Goal: Information Seeking & Learning: Learn about a topic

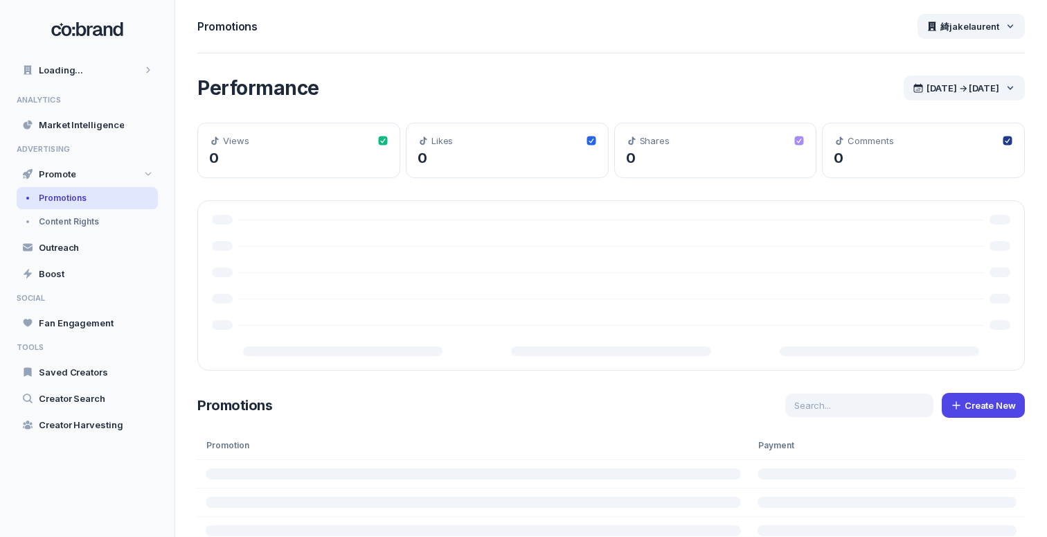
click at [564, 72] on div "Performance [DATE] → [DATE] Views 0 Likes 0 Shares 0 Comments 0 Promotions Crea…" at bounding box center [611, 395] width 872 height 684
click at [98, 132] on div "Market Intelligence" at bounding box center [87, 125] width 141 height 24
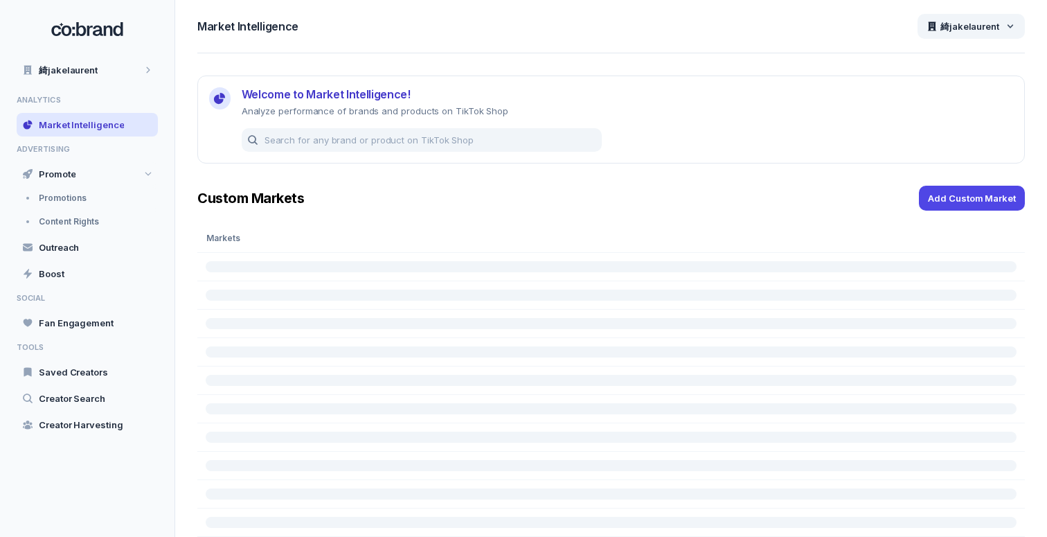
click at [207, 179] on div "Welcome to Market Intelligence! Analyze performance of brands and products on T…" at bounding box center [611, 319] width 872 height 533
click at [206, 190] on span "Custom Markets" at bounding box center [250, 198] width 107 height 17
click at [119, 198] on div "Promotions" at bounding box center [87, 198] width 141 height 22
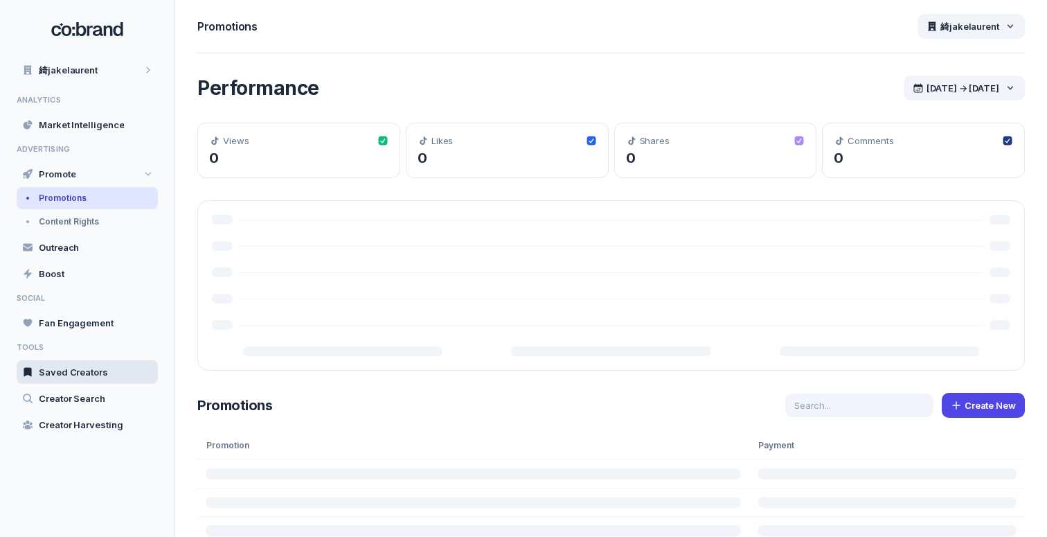
click at [85, 365] on div "Saved Creators" at bounding box center [87, 372] width 141 height 24
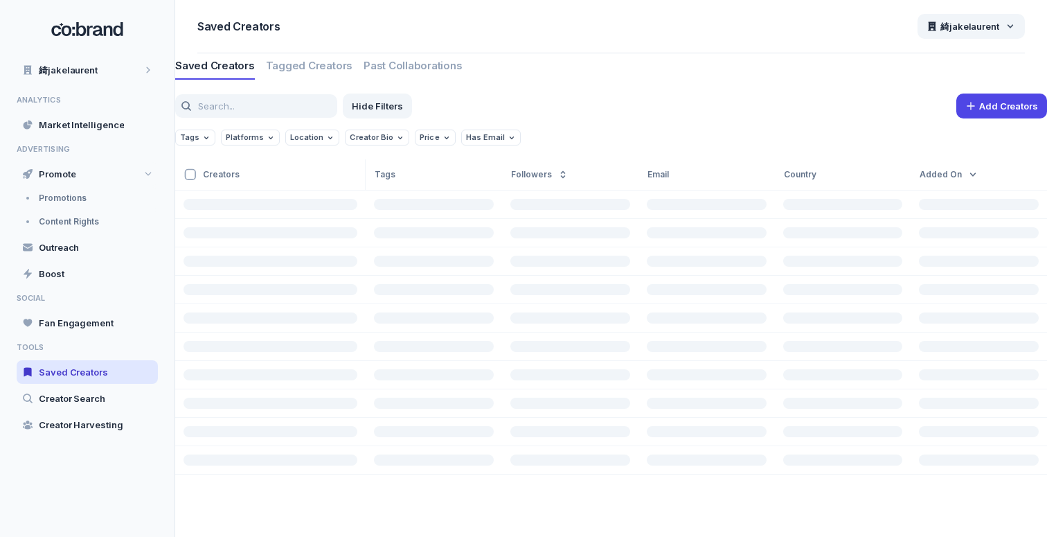
click at [548, 107] on div "Add Creators" at bounding box center [733, 106] width 630 height 25
click at [98, 393] on span "Creator Search" at bounding box center [72, 398] width 66 height 12
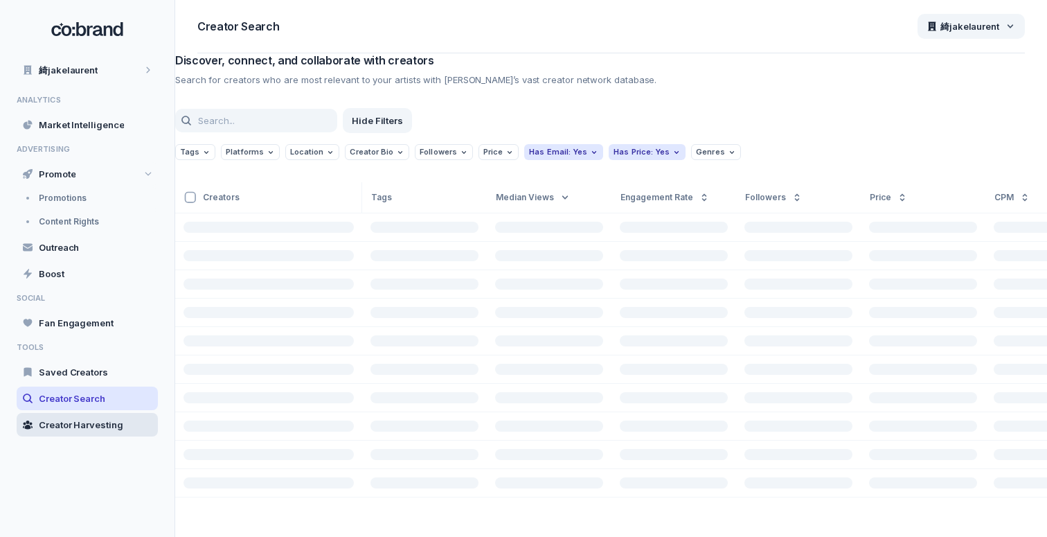
click at [96, 418] on span "Creator Harvesting" at bounding box center [81, 424] width 85 height 12
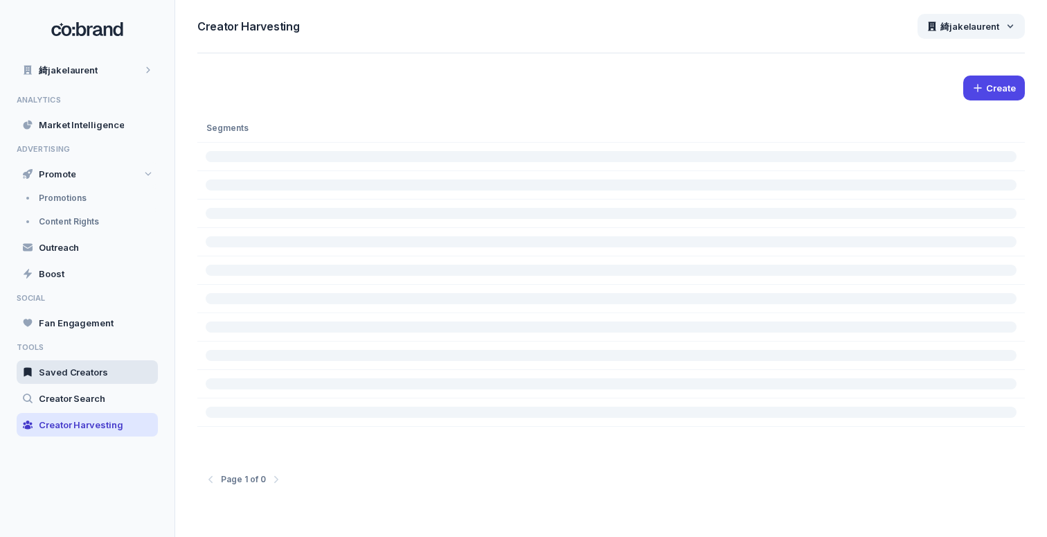
click at [96, 380] on div "Saved Creators" at bounding box center [87, 372] width 141 height 24
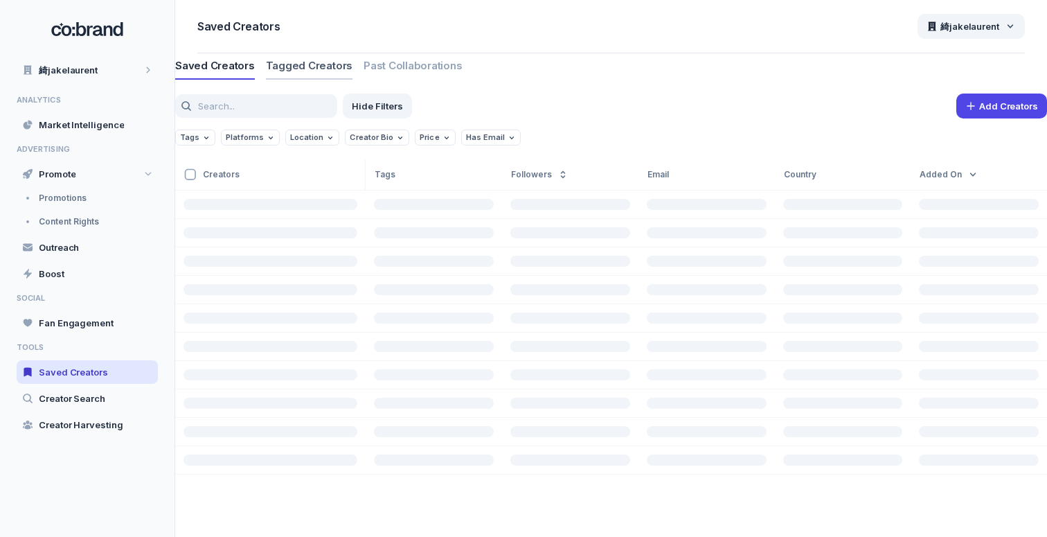
click at [312, 64] on span "Tagged Creators" at bounding box center [309, 66] width 87 height 14
click at [414, 59] on span "Past Collaborations" at bounding box center [413, 66] width 98 height 14
click at [309, 68] on span "Tagged Creators" at bounding box center [309, 66] width 87 height 14
click at [215, 66] on span "Saved Creators" at bounding box center [215, 66] width 80 height 14
click at [55, 197] on span "Promotions" at bounding box center [63, 198] width 48 height 11
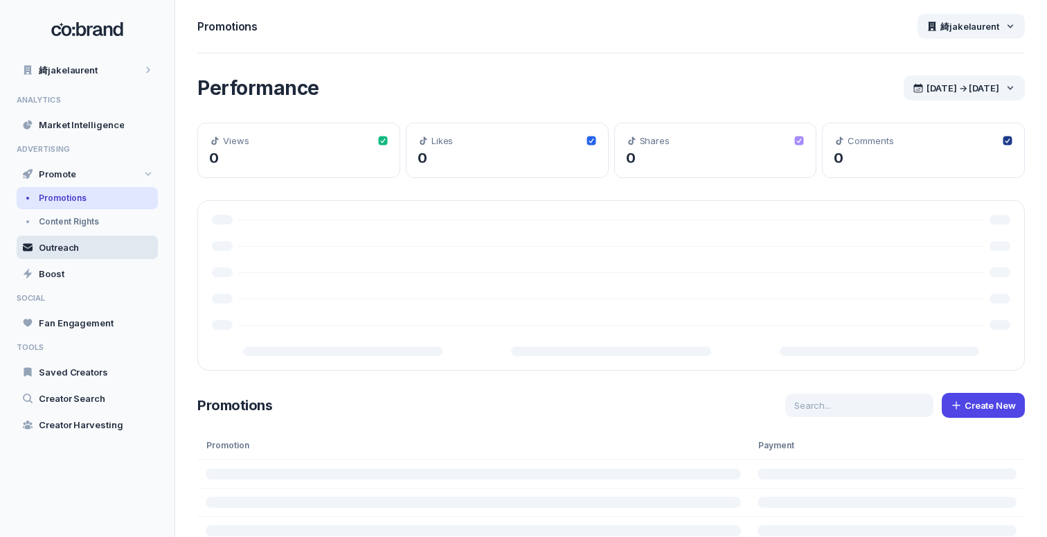
click at [59, 245] on span "Outreach" at bounding box center [59, 247] width 40 height 12
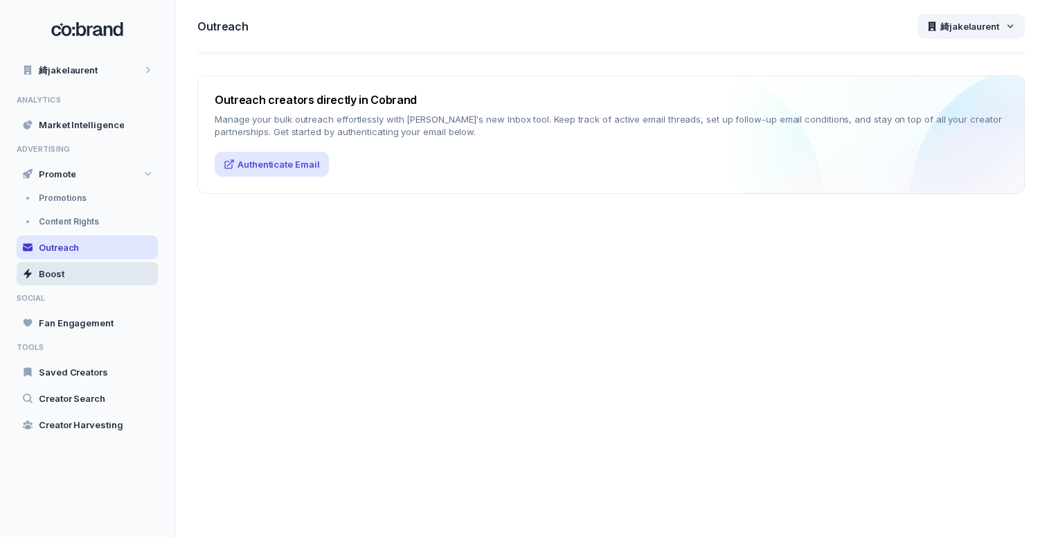
click at [63, 273] on span "Boost" at bounding box center [52, 273] width 26 height 12
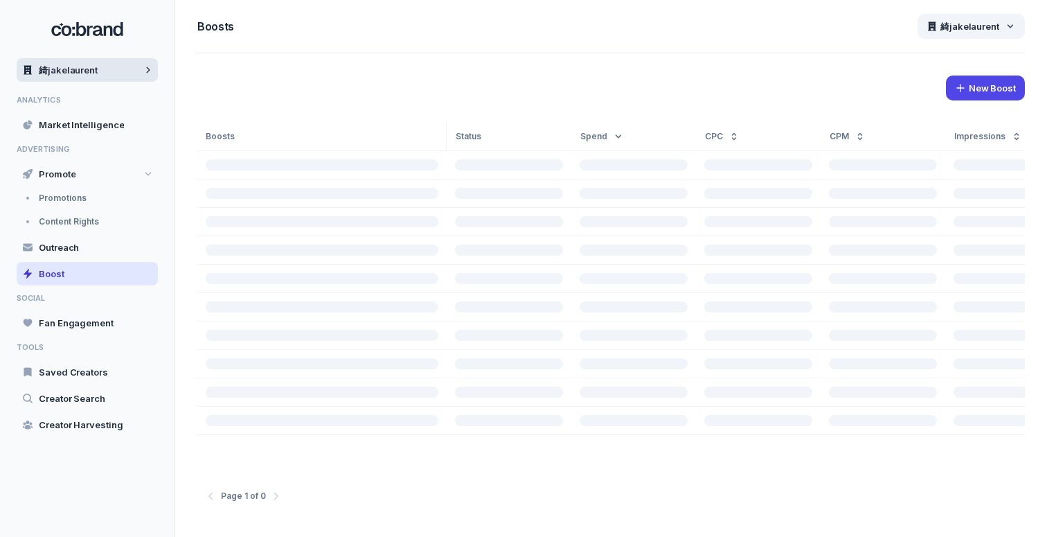
click at [101, 75] on div "綺jakelaurent" at bounding box center [87, 70] width 141 height 24
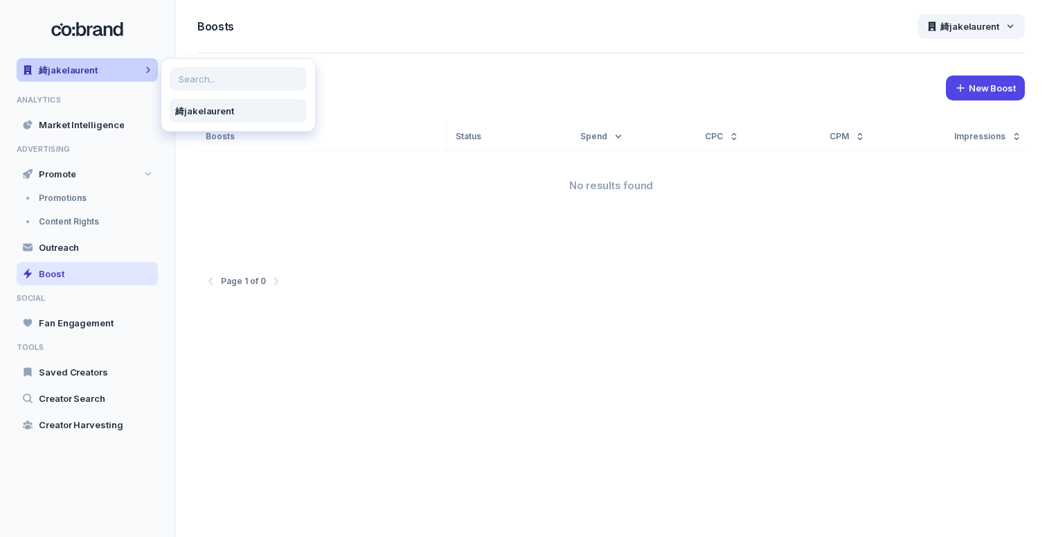
click at [101, 75] on div "綺jakelaurent" at bounding box center [87, 70] width 141 height 24
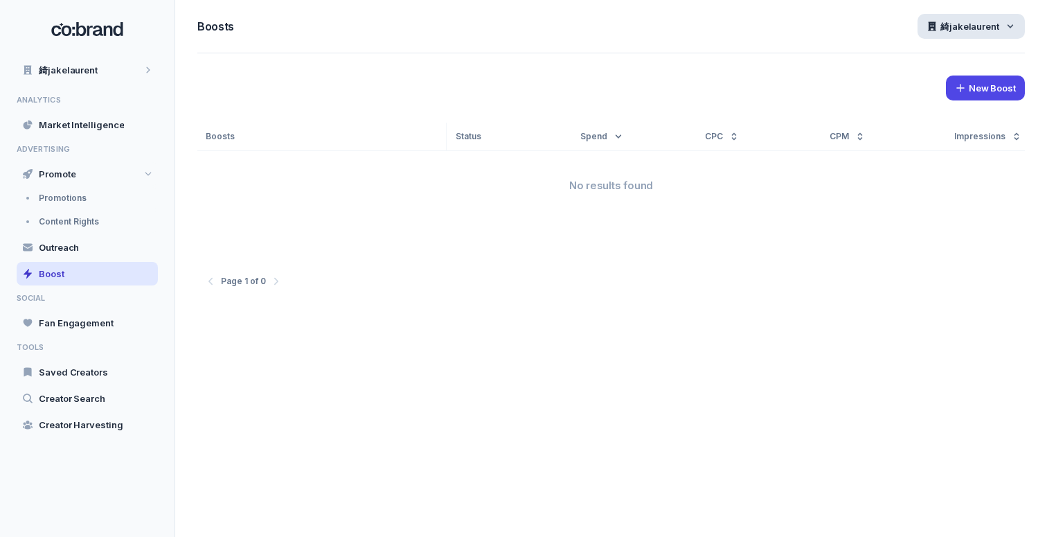
click at [979, 21] on span "綺jakelaurent" at bounding box center [970, 26] width 59 height 12
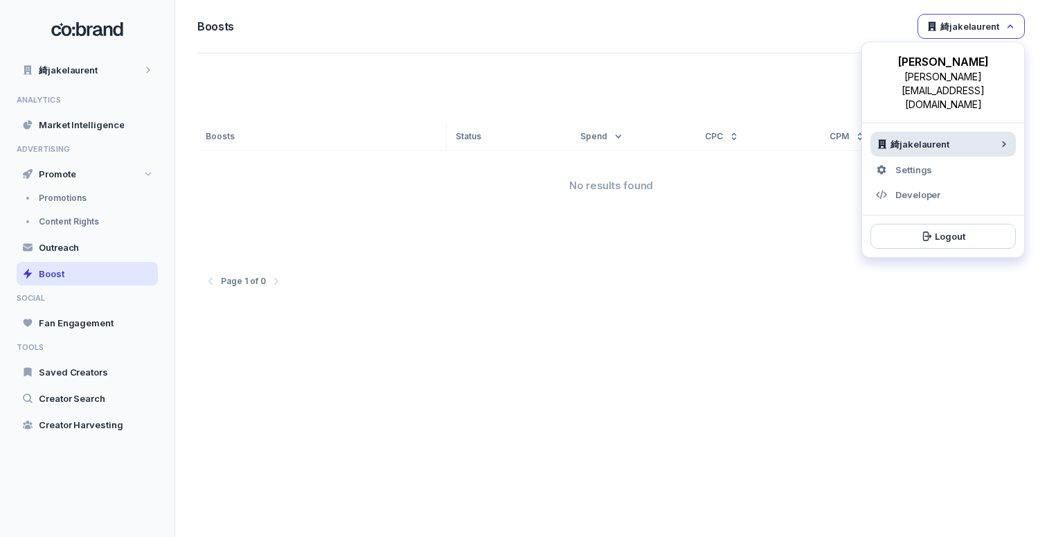
click at [902, 138] on span "綺jakelaurent" at bounding box center [920, 144] width 59 height 12
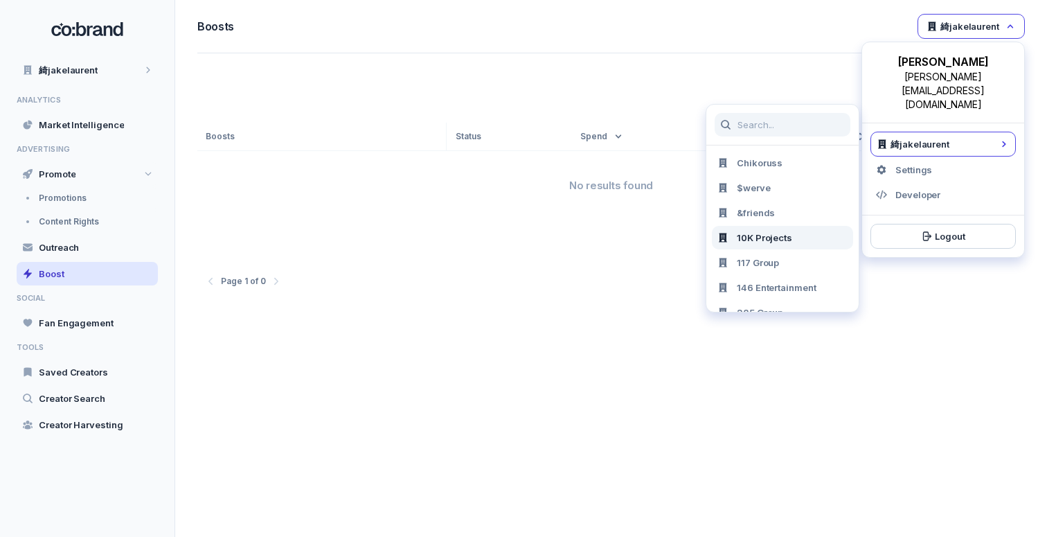
click at [770, 242] on span "10K Projects" at bounding box center [764, 237] width 55 height 12
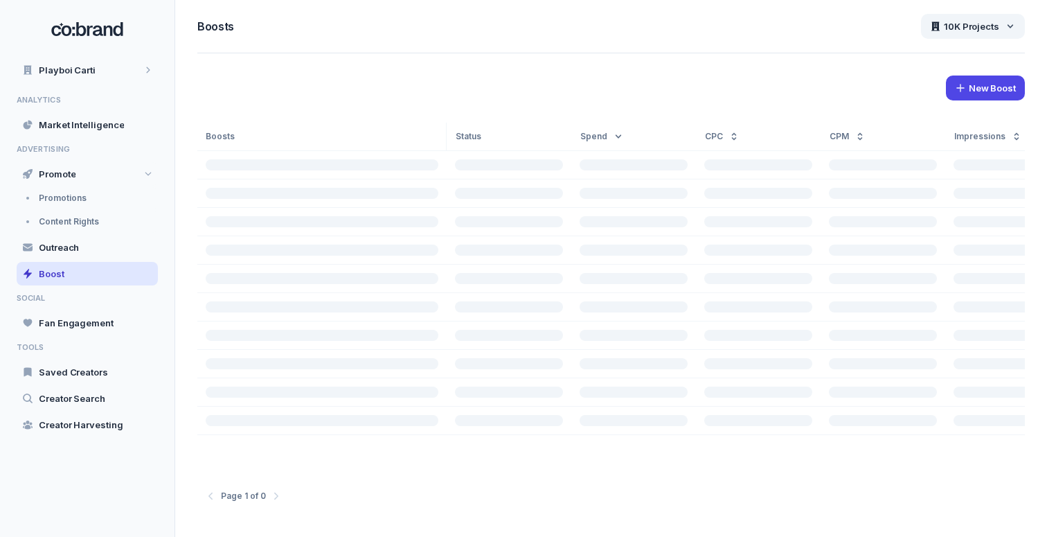
click at [104, 337] on div "ANALYTICS Market Intelligence ADVERTISING Promote Promotions Content Rights Out…" at bounding box center [87, 266] width 141 height 341
click at [96, 329] on div "Fan Engagement" at bounding box center [87, 323] width 141 height 24
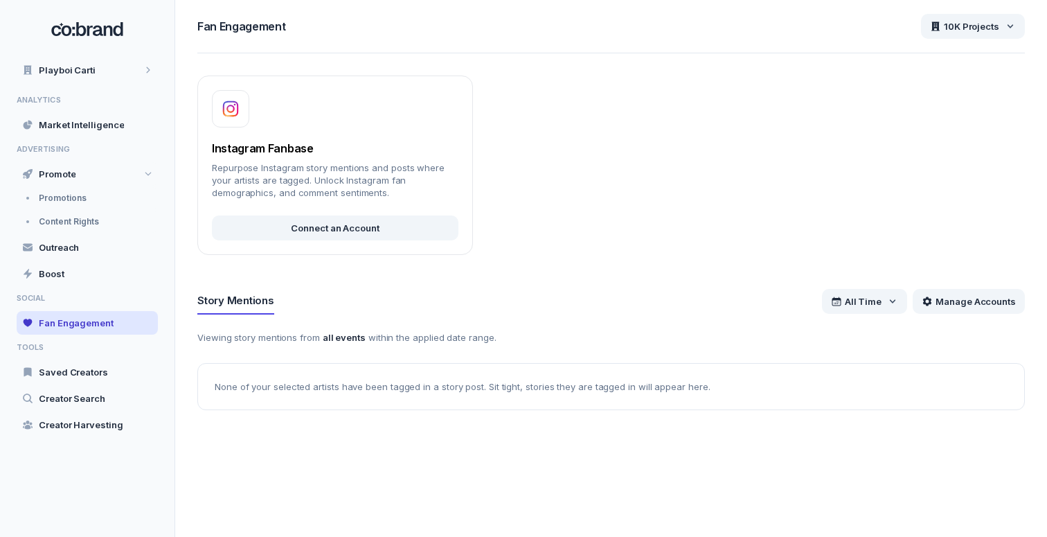
click at [538, 302] on div "Story Mentions All Time Manage Accounts" at bounding box center [611, 301] width 828 height 26
click at [872, 295] on span "All Time" at bounding box center [863, 301] width 37 height 12
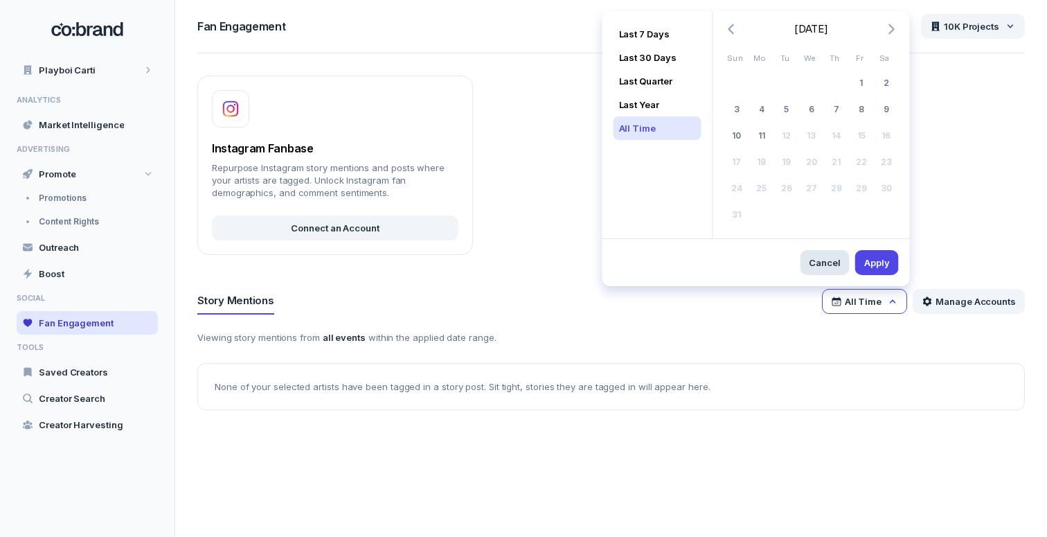
click at [828, 266] on span "Cancel" at bounding box center [825, 262] width 32 height 12
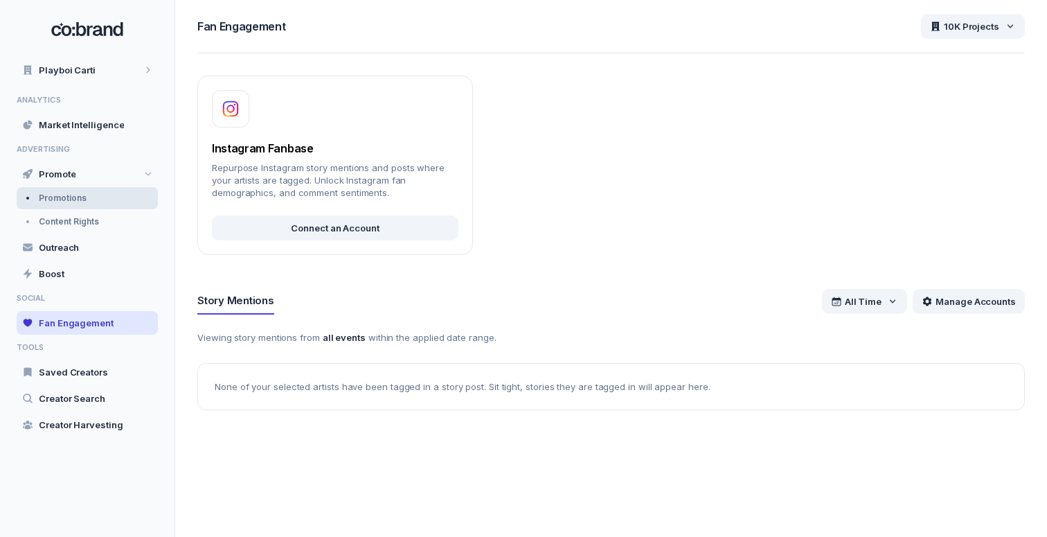
click at [54, 188] on div "Promotions" at bounding box center [87, 198] width 141 height 22
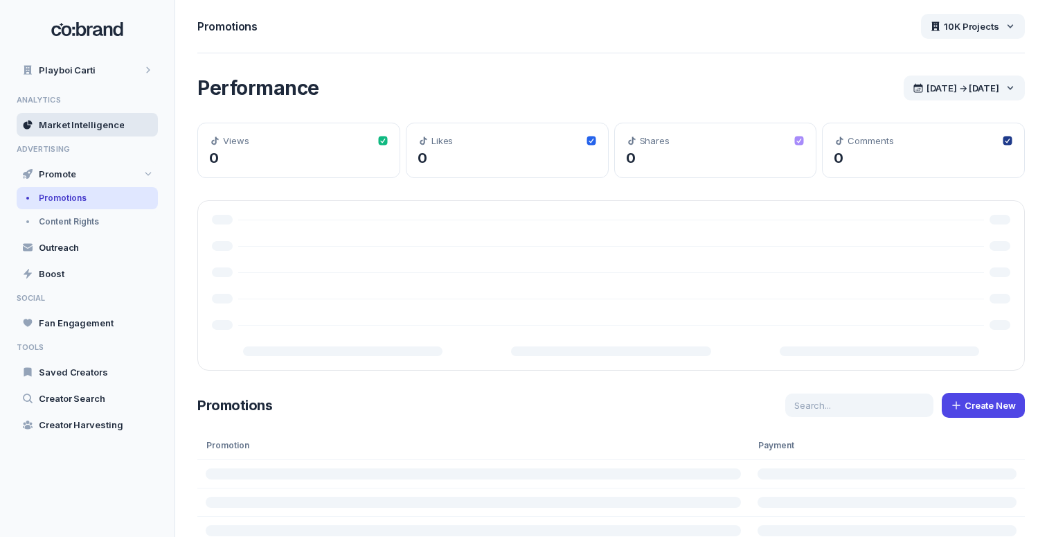
click at [81, 119] on span "Market Intelligence" at bounding box center [81, 124] width 85 height 12
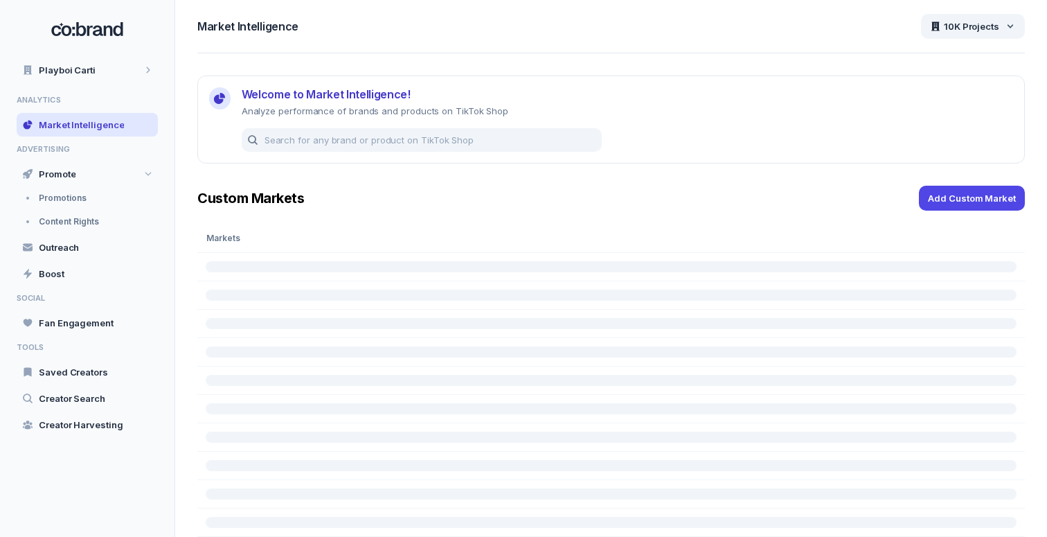
click at [365, 202] on div "Custom Markets Add Custom Market" at bounding box center [611, 198] width 828 height 25
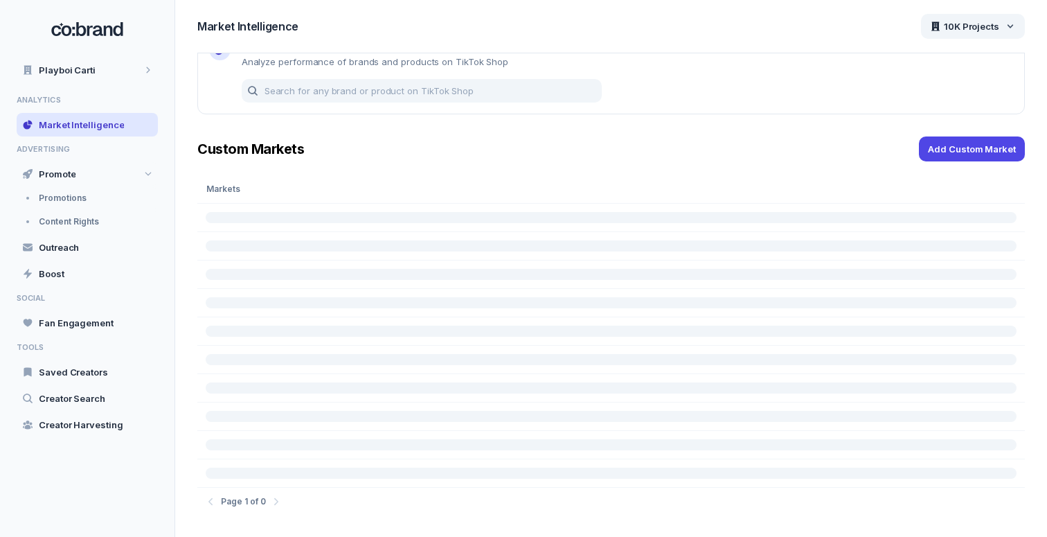
click at [355, 152] on div "Custom Markets Add Custom Market" at bounding box center [611, 148] width 828 height 25
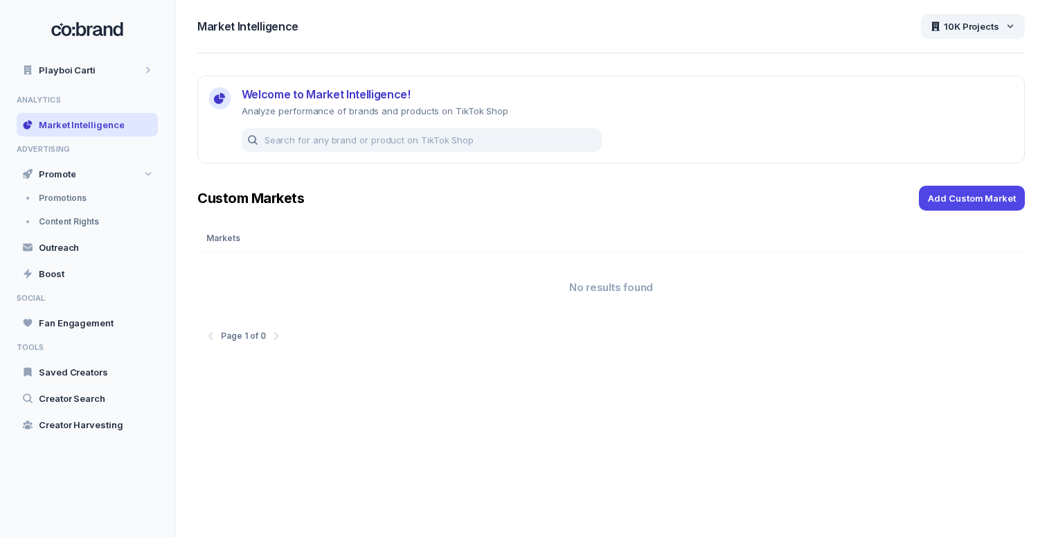
scroll to position [0, 0]
click at [63, 205] on div "Promotions" at bounding box center [87, 198] width 141 height 22
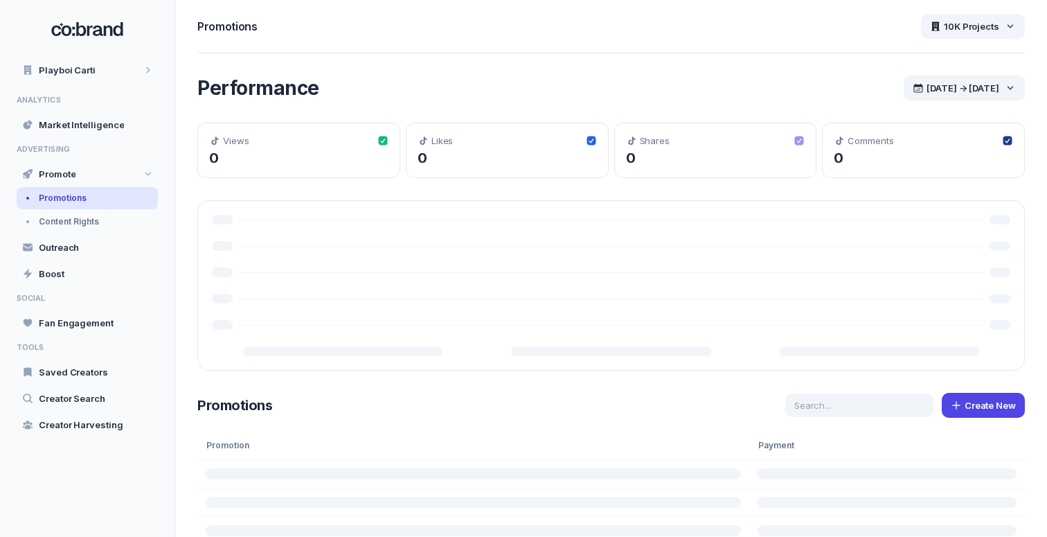
click at [433, 112] on div "Performance [DATE] → [DATE] Views 0 Likes 0 Shares 0 Comments 0" at bounding box center [611, 223] width 828 height 295
click at [99, 221] on div "Content Rights" at bounding box center [87, 222] width 141 height 22
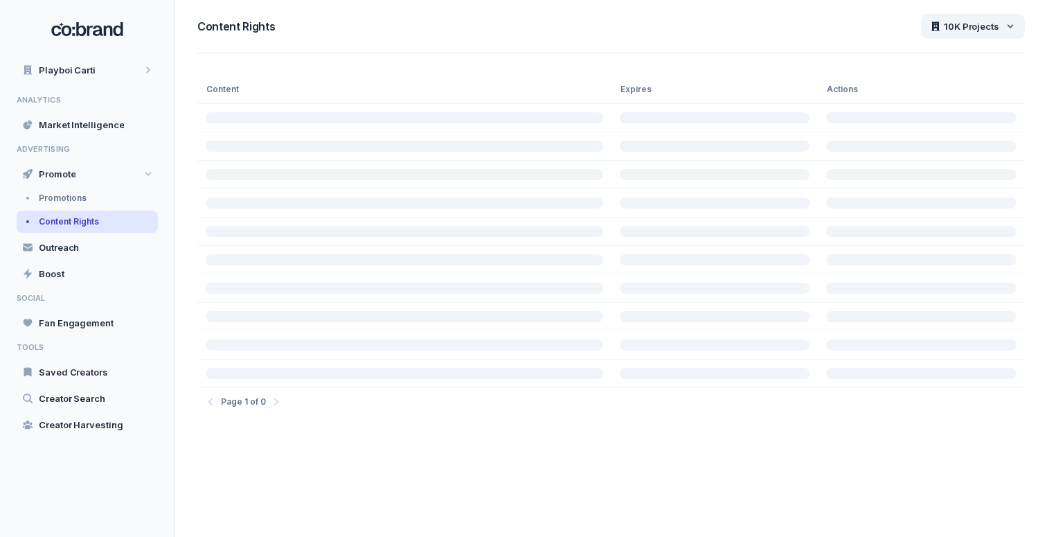
click at [429, 69] on div "Content Expires Actions Page 1 of 0" at bounding box center [611, 245] width 872 height 384
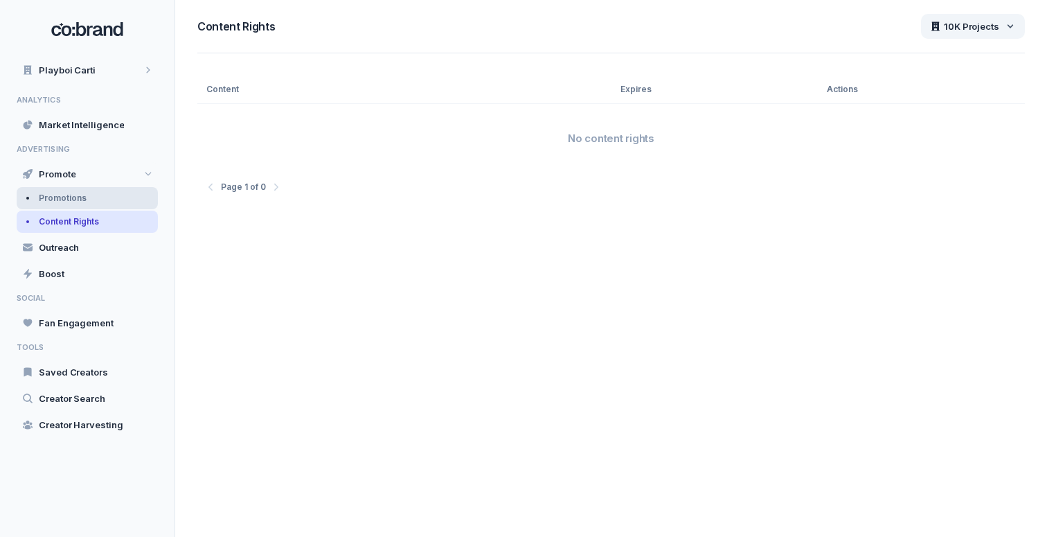
click at [65, 195] on span "Promotions" at bounding box center [63, 198] width 48 height 11
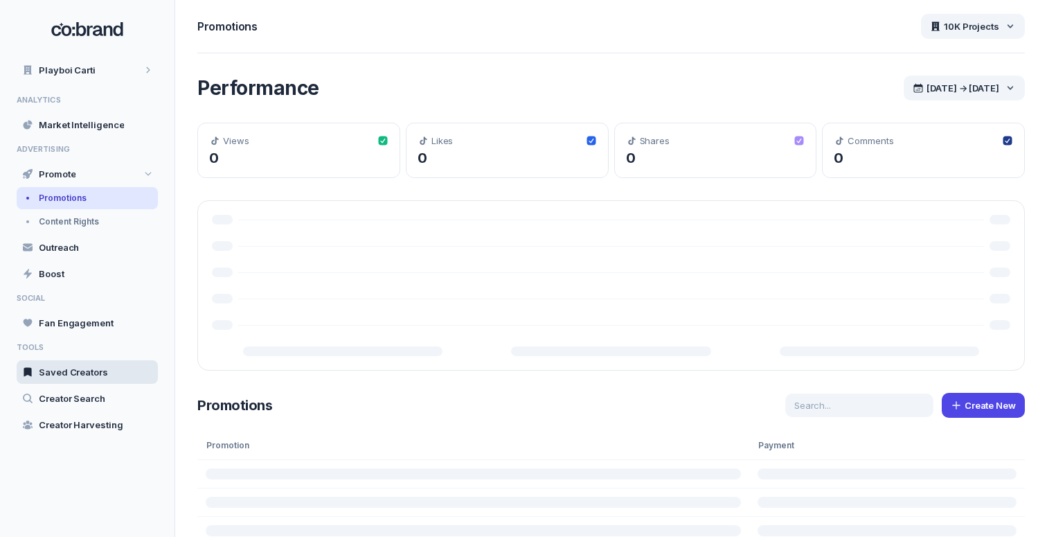
click at [52, 373] on span "Saved Creators" at bounding box center [73, 372] width 69 height 12
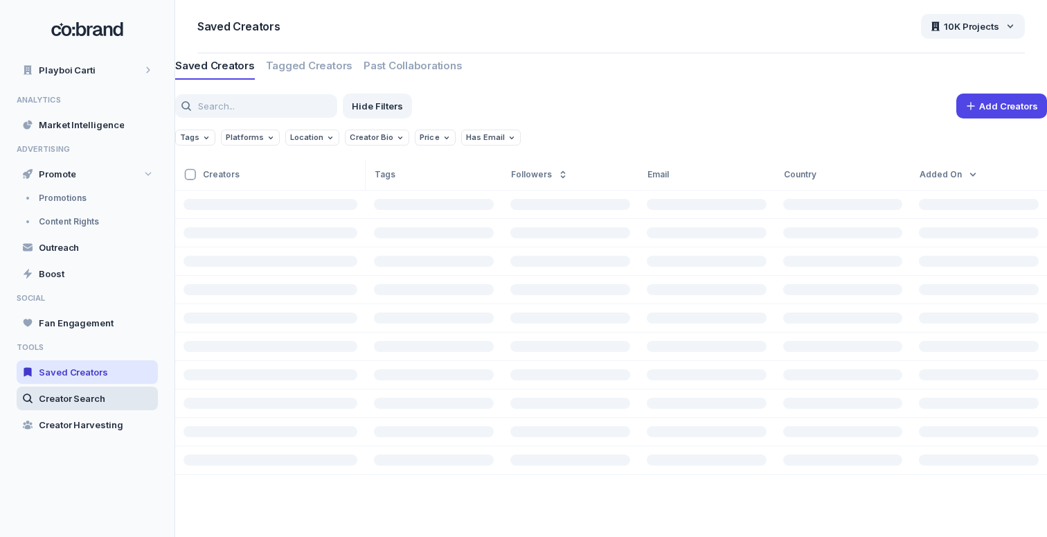
click at [58, 394] on span "Creator Search" at bounding box center [72, 398] width 66 height 12
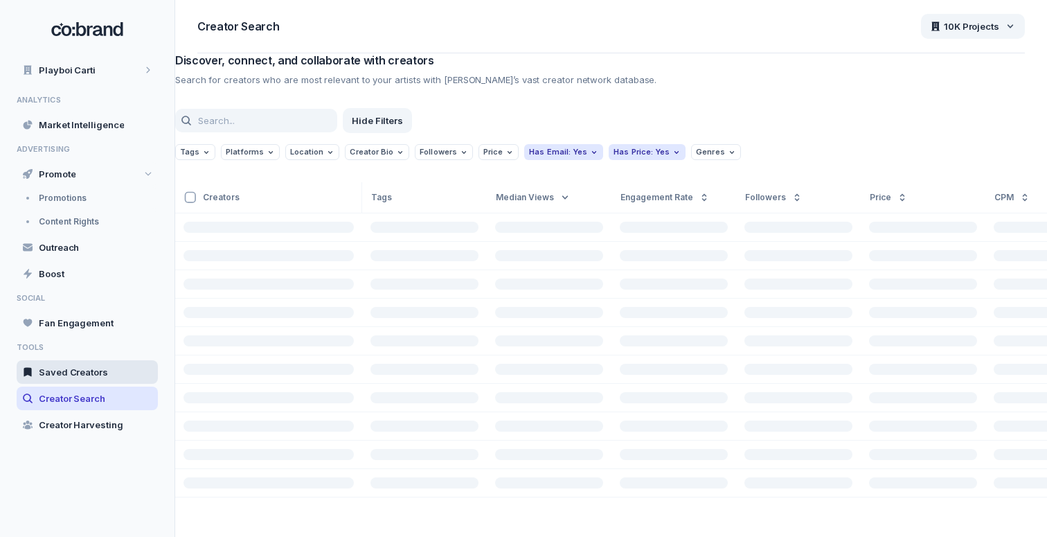
click at [73, 379] on div "Saved Creators" at bounding box center [87, 372] width 141 height 24
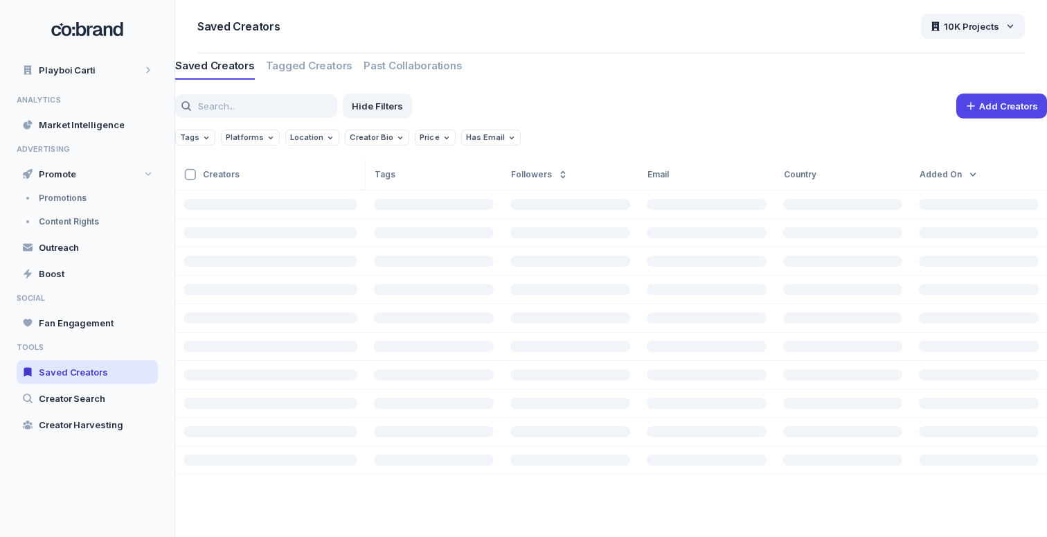
click at [863, 64] on div "Saved Creators Tagged Creators Past Collaborations" at bounding box center [611, 66] width 872 height 26
click at [973, 21] on span "10K Projects" at bounding box center [971, 26] width 55 height 12
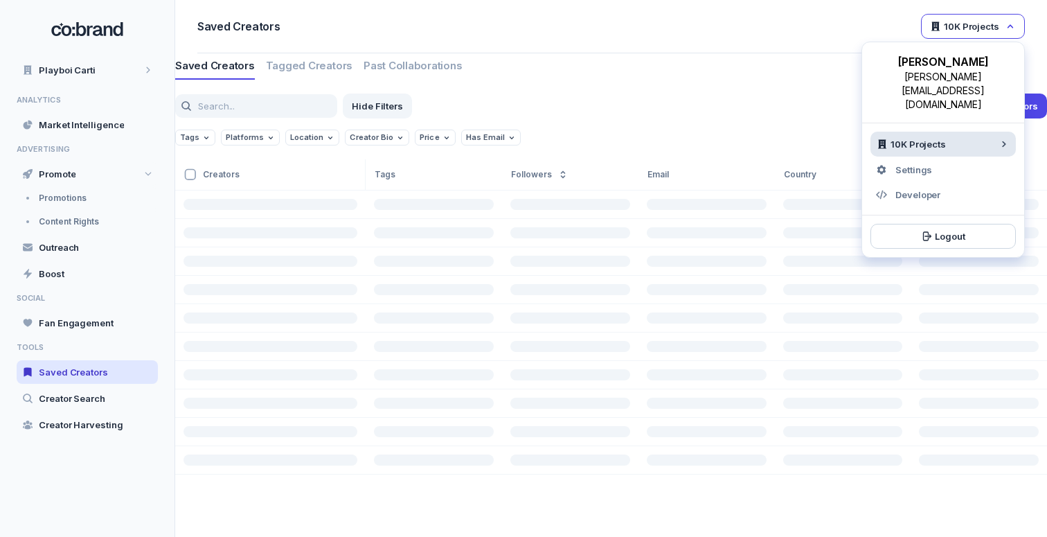
click at [927, 138] on span "10K Projects" at bounding box center [918, 144] width 55 height 12
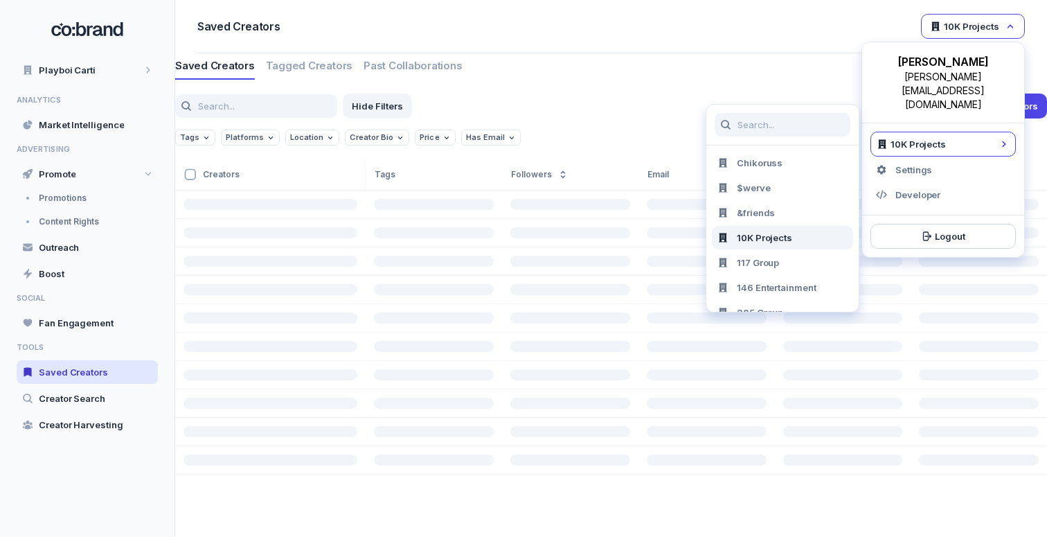
click at [971, 26] on span "10K Projects" at bounding box center [971, 26] width 55 height 12
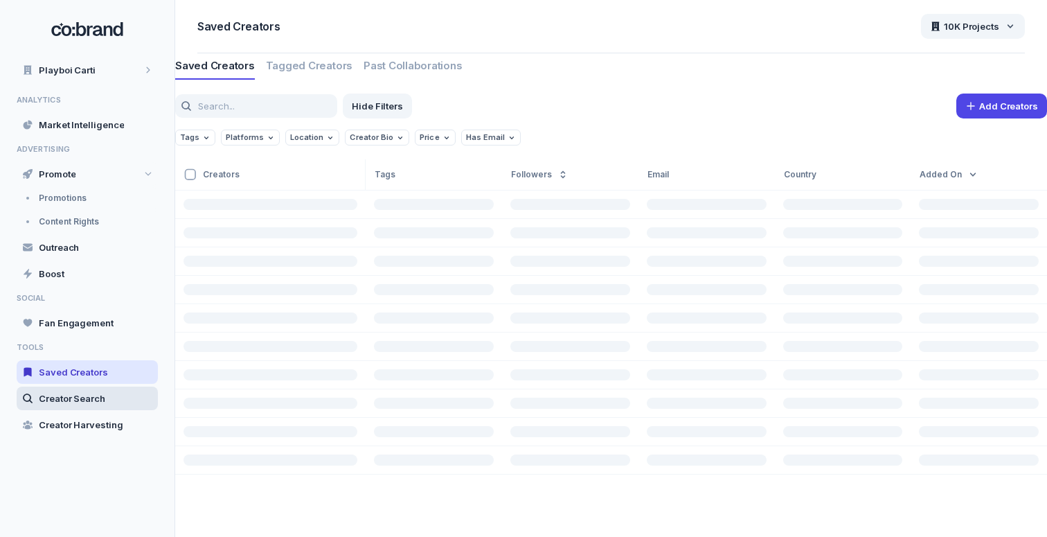
click at [41, 400] on span "Creator Search" at bounding box center [72, 398] width 66 height 12
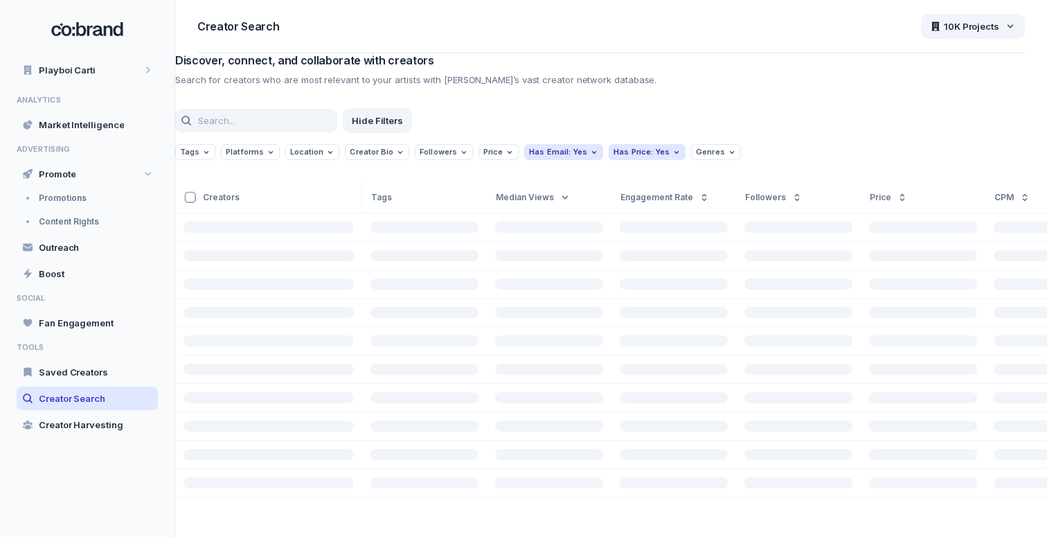
click at [792, 101] on div "Discover, connect, and collaborate with creators Search for creators who are mo…" at bounding box center [611, 289] width 872 height 472
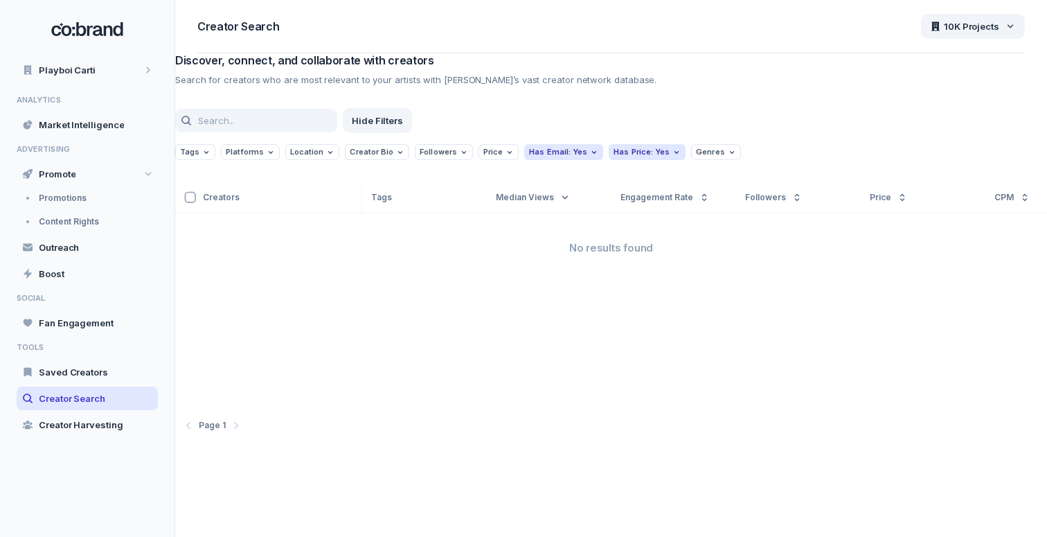
click at [776, 118] on div "Hide Filters" at bounding box center [611, 120] width 872 height 25
click at [152, 172] on icon at bounding box center [148, 174] width 8 height 8
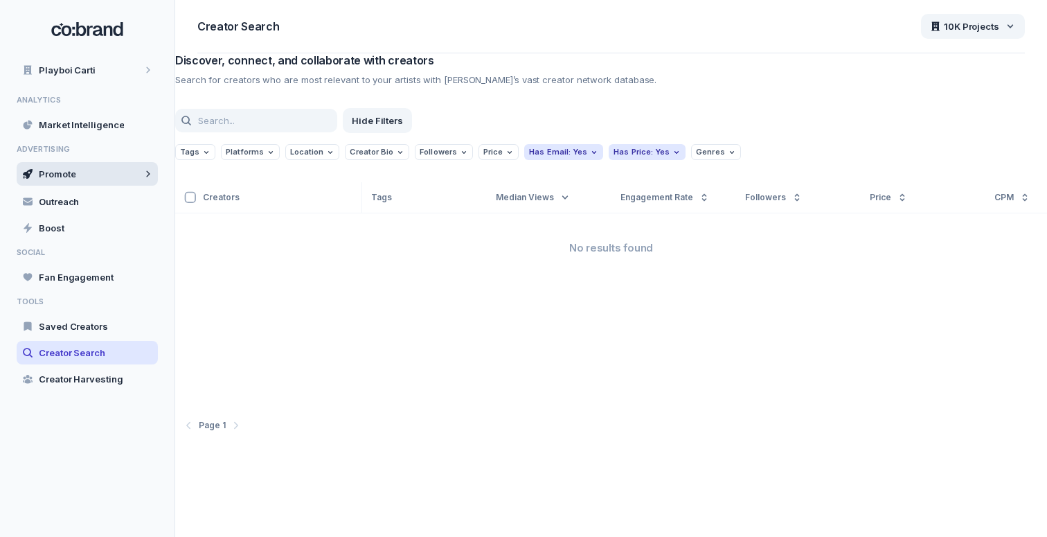
click at [132, 179] on div "Promote" at bounding box center [87, 174] width 141 height 24
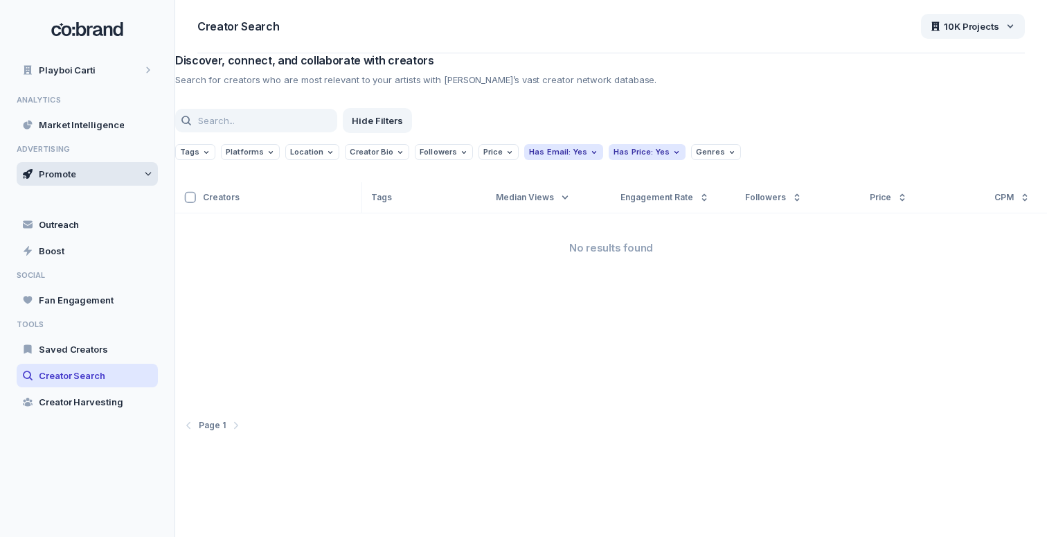
click at [132, 179] on div "Promote" at bounding box center [87, 174] width 141 height 24
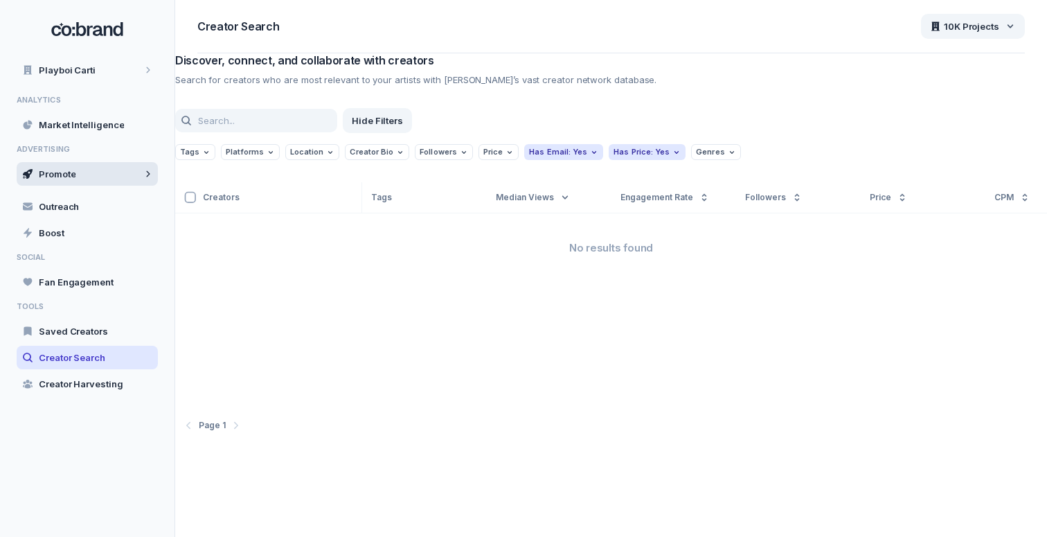
click at [132, 179] on div "Promote" at bounding box center [87, 174] width 141 height 24
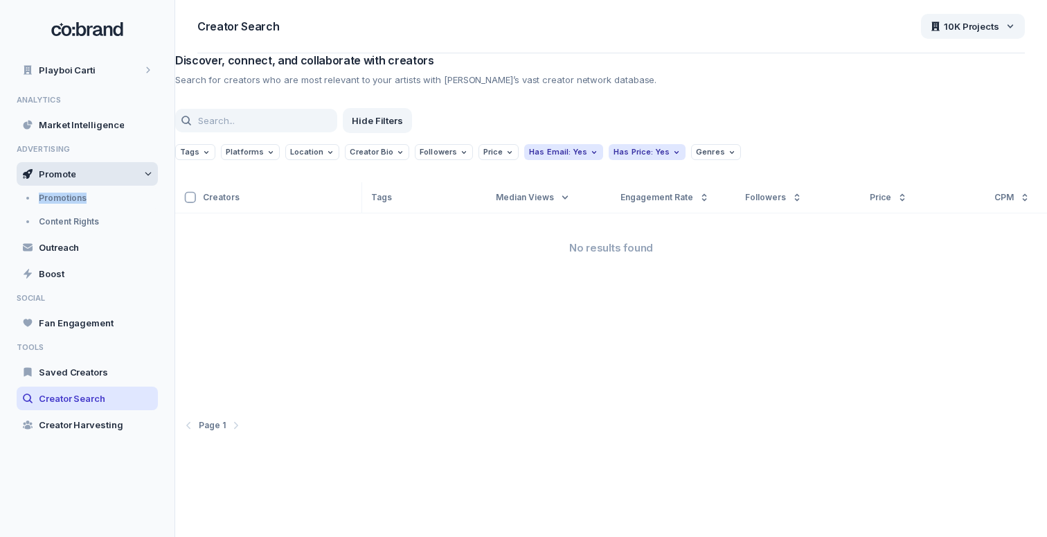
click at [132, 179] on div "Promote" at bounding box center [87, 174] width 141 height 24
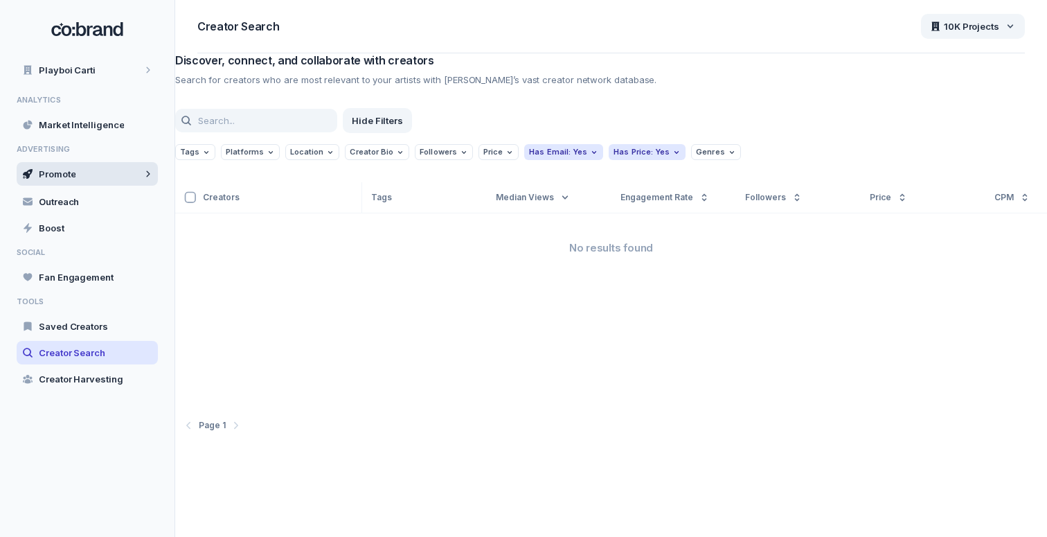
click at [132, 179] on div "Promote" at bounding box center [87, 174] width 141 height 24
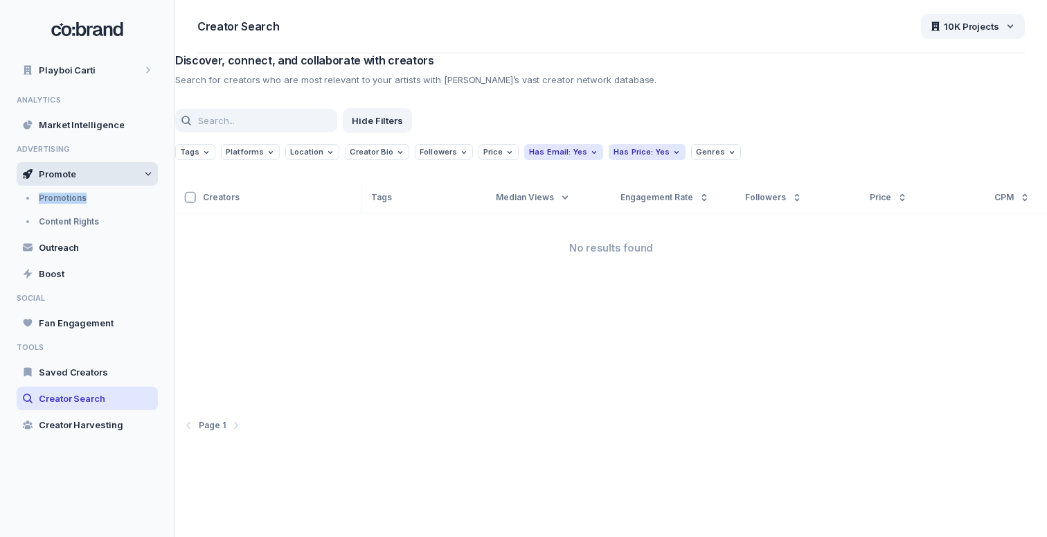
click at [132, 179] on div "Promote" at bounding box center [87, 174] width 141 height 24
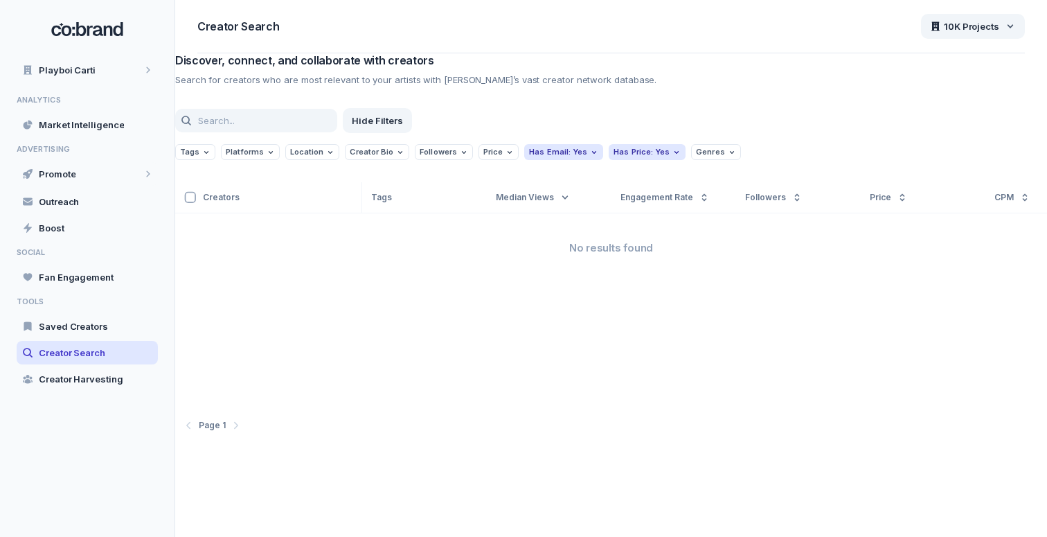
click at [118, 86] on div "Playboi Carti ANALYTICS Market Intelligence ADVERTISING Promote Promotions Cont…" at bounding box center [87, 297] width 175 height 479
click at [114, 76] on div "Playboi Carti" at bounding box center [87, 70] width 141 height 24
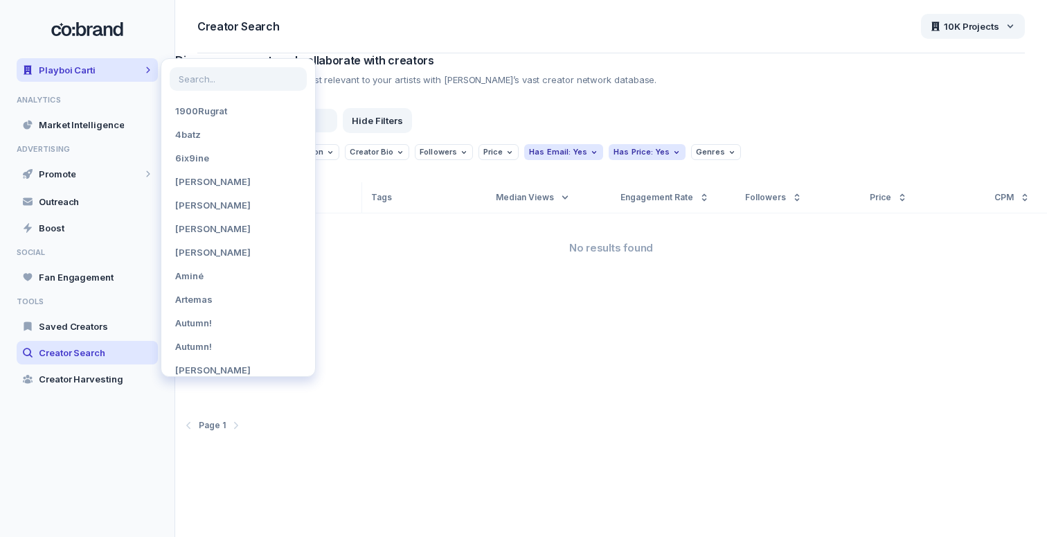
click at [427, 335] on div "Creators Tags Median Views Engagement Rate Followers Price CPM Email Genres No …" at bounding box center [611, 296] width 872 height 229
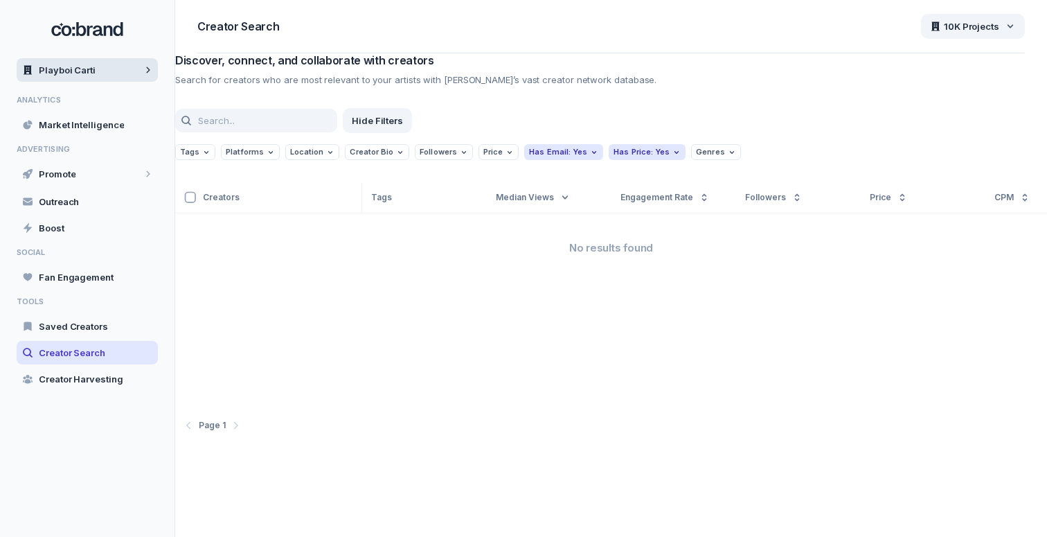
click at [82, 66] on span "Playboi Carti" at bounding box center [67, 70] width 57 height 12
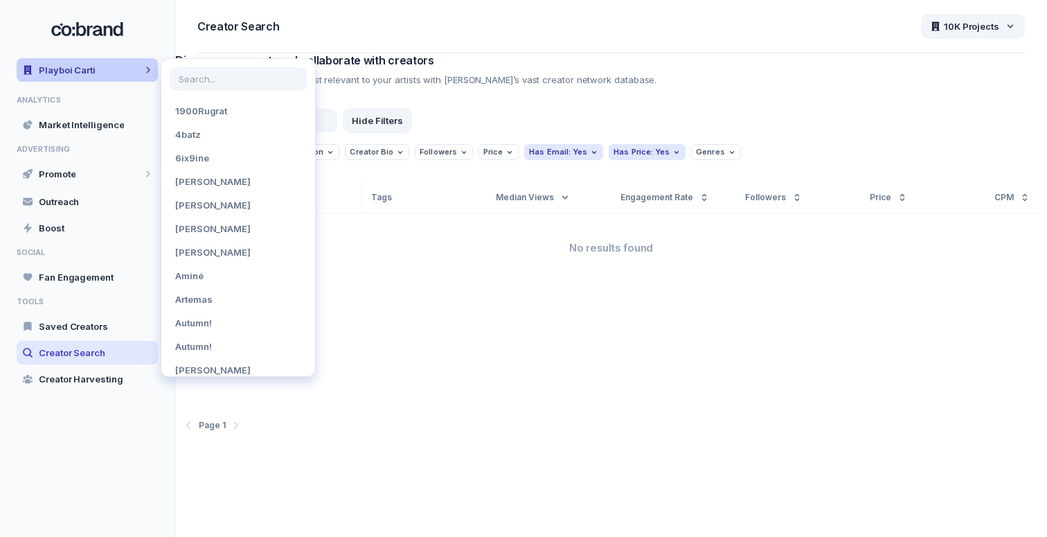
click at [82, 66] on span "Playboi Carti" at bounding box center [67, 70] width 57 height 12
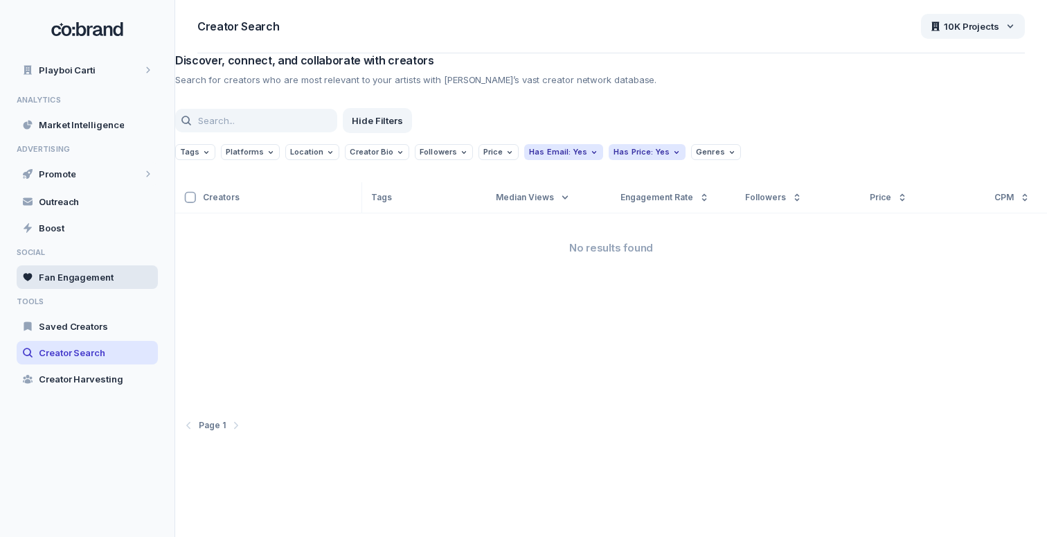
click at [80, 272] on span "Fan Engagement" at bounding box center [76, 277] width 75 height 12
